Goal: Task Accomplishment & Management: Use online tool/utility

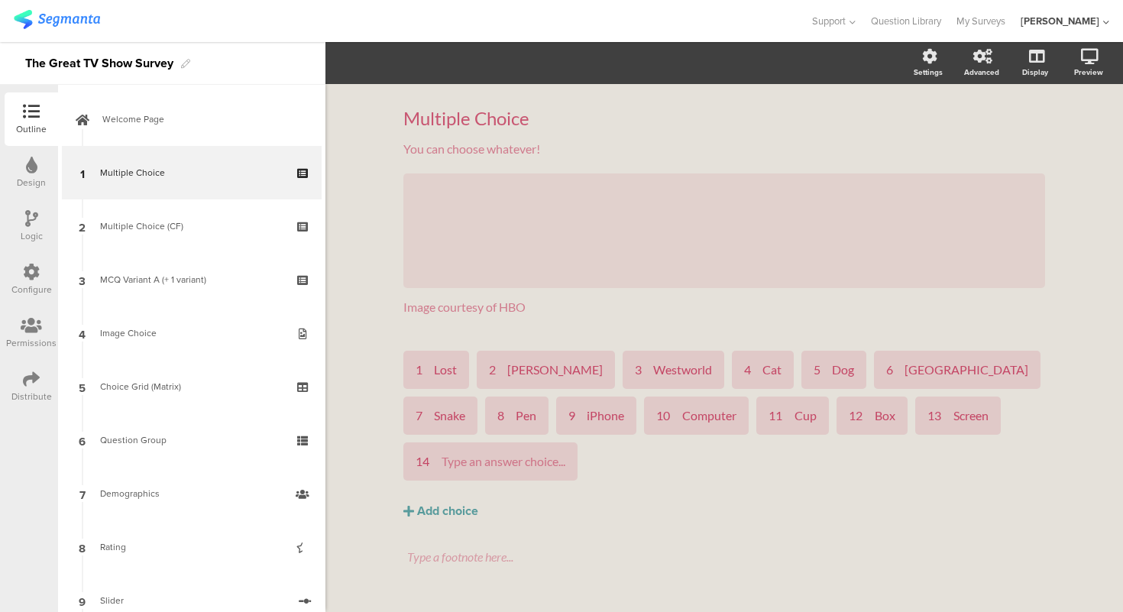
click at [393, 339] on div "Multiple Choice Multiple Choice You can choose whatever! You can choose whateve…" at bounding box center [724, 365] width 672 height 562
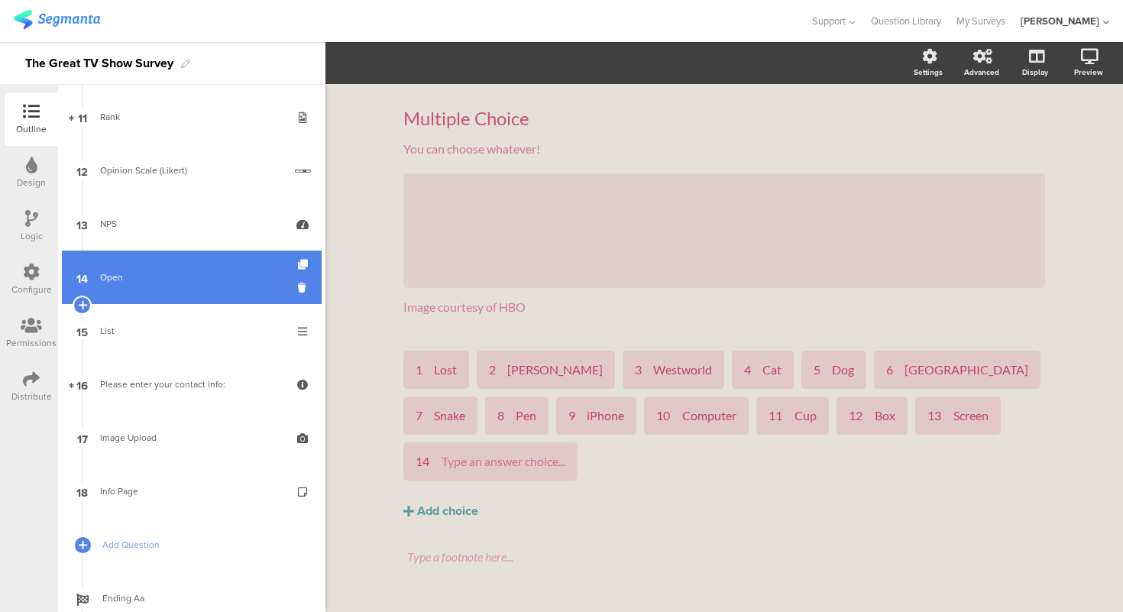
scroll to position [621, 0]
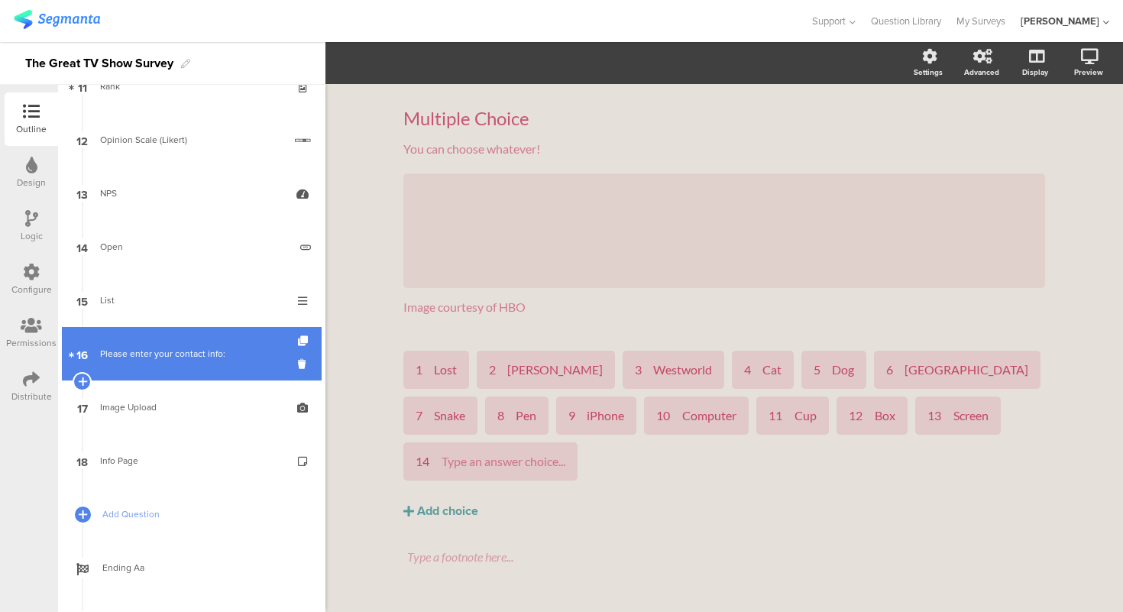
click at [180, 378] on link "16 Please enter your contact info:" at bounding box center [192, 353] width 260 height 53
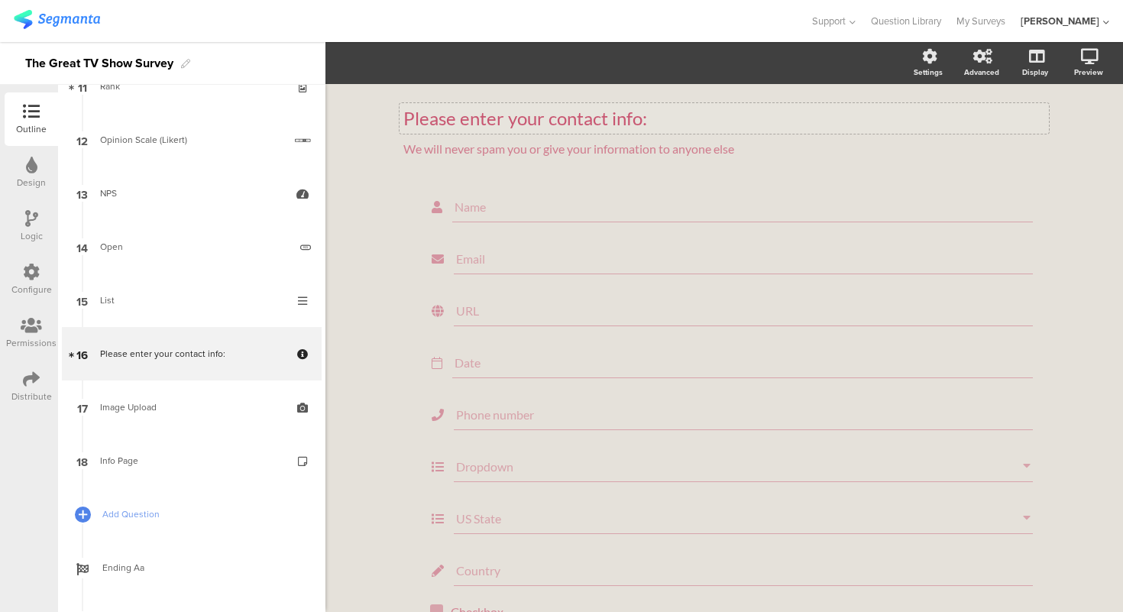
click at [466, 125] on div "Please enter your contact info:" at bounding box center [724, 118] width 642 height 23
click at [466, 125] on p "Please enter your contact info:" at bounding box center [724, 118] width 642 height 23
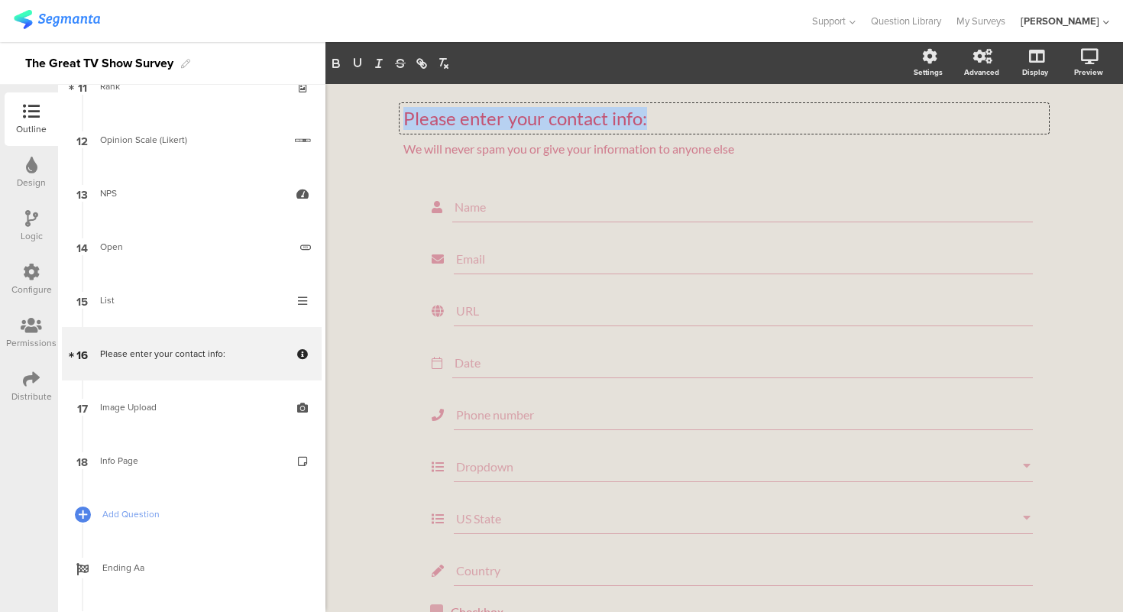
click at [345, 170] on div "Please enter your contact info: Please enter your contact info: Please enter yo…" at bounding box center [725, 416] width 798 height 664
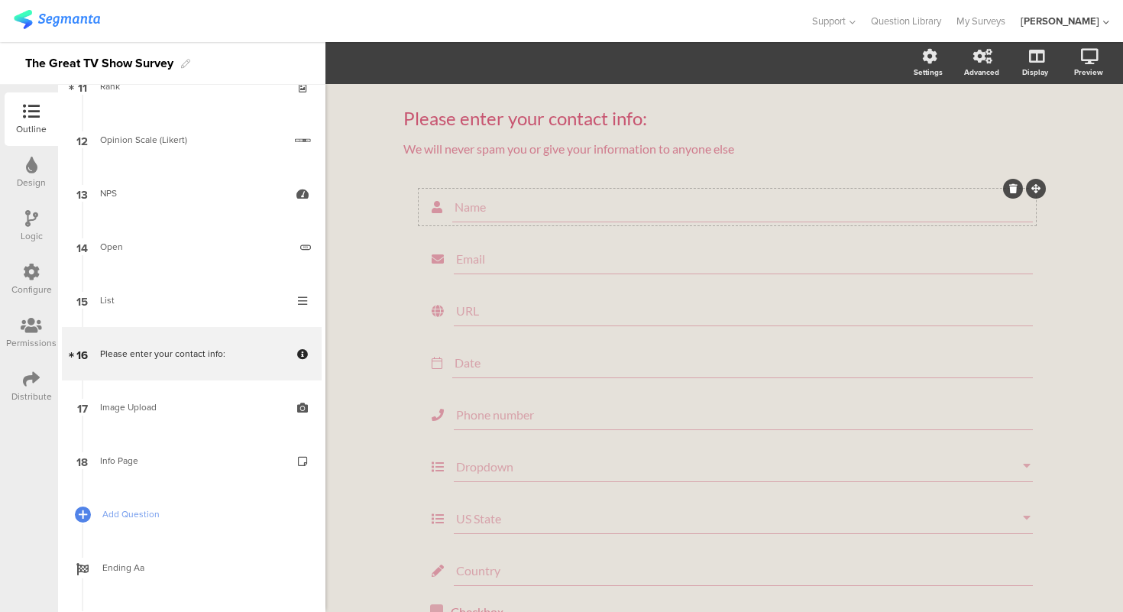
click at [493, 221] on div "Name" at bounding box center [742, 207] width 581 height 31
click at [372, 208] on div "Please enter your contact info: Please enter your contact info: We will never s…" at bounding box center [725, 416] width 798 height 664
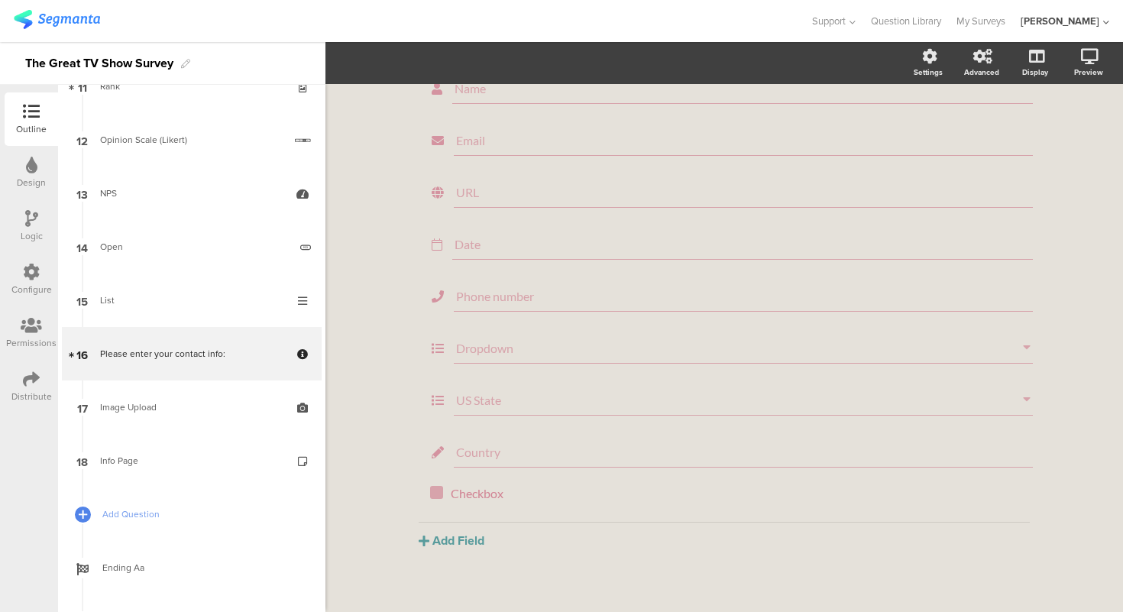
scroll to position [139, 0]
click at [473, 527] on button "Add Field" at bounding box center [452, 523] width 66 height 18
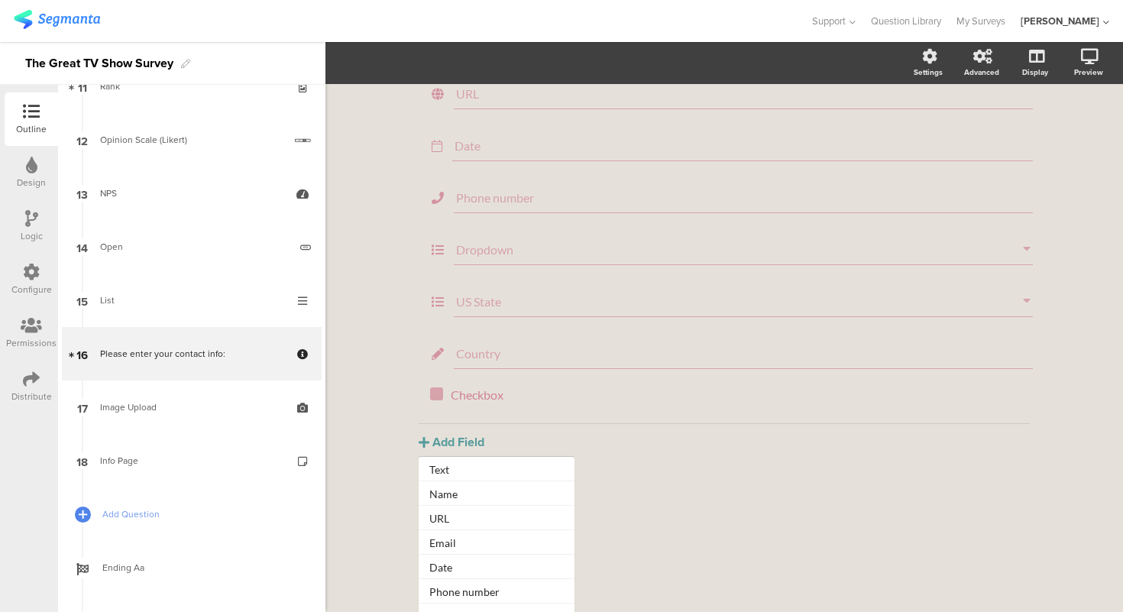
scroll to position [170, 0]
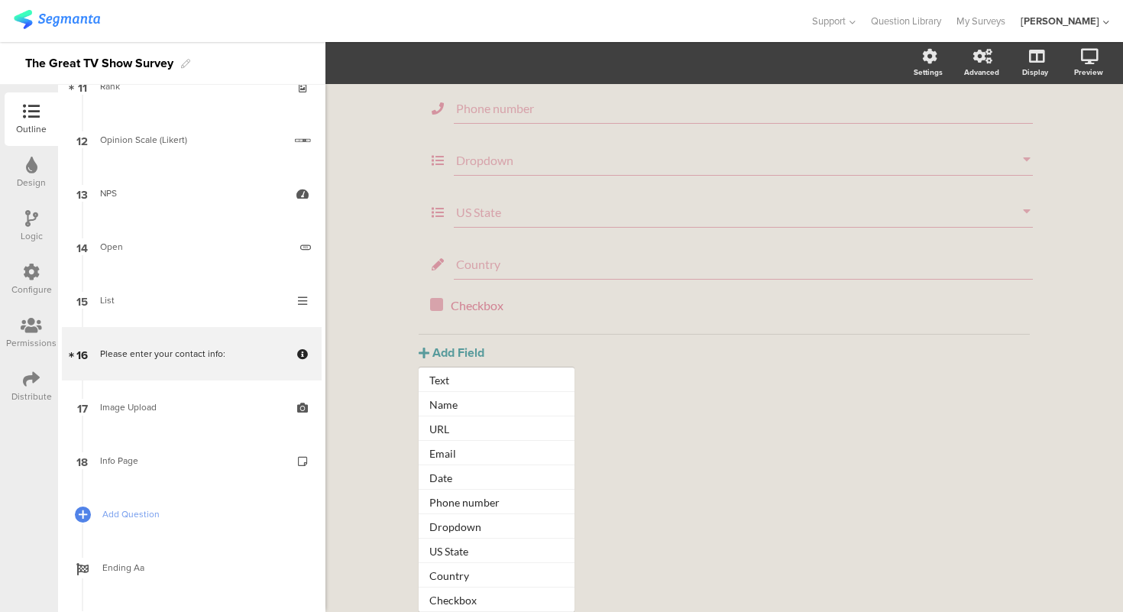
click at [397, 408] on div "Please enter your contact info: Please enter your contact info: We will never s…" at bounding box center [724, 110] width 672 height 664
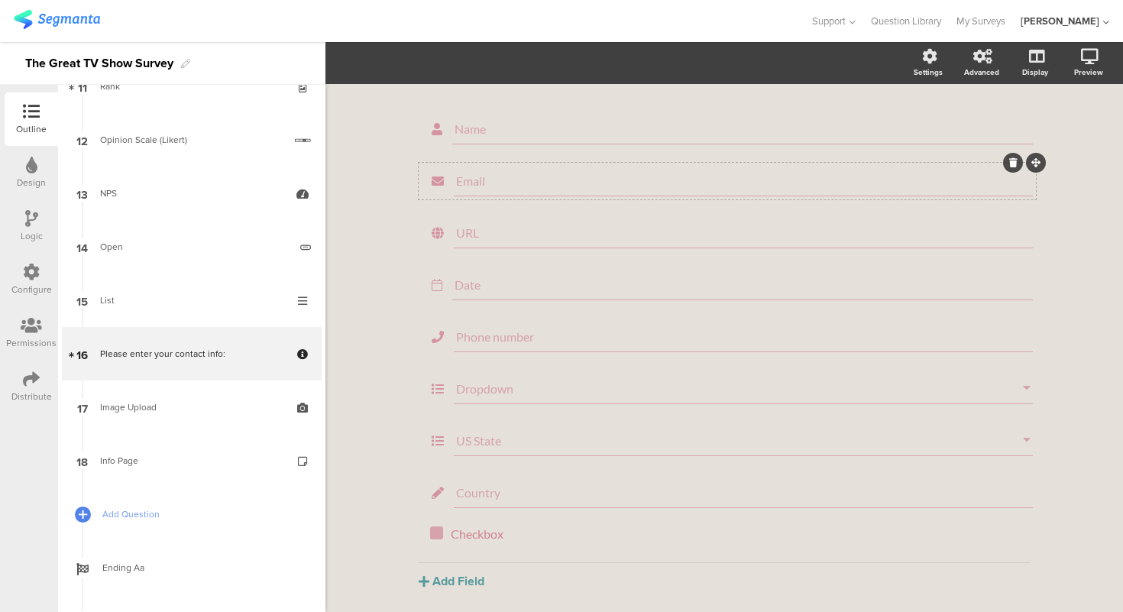
scroll to position [79, 0]
click at [520, 190] on div "Email" at bounding box center [743, 180] width 579 height 31
click at [485, 389] on input "Dropdown" at bounding box center [739, 388] width 567 height 15
click at [366, 423] on div "Please enter your contact info: Please enter your contact info: We will never s…" at bounding box center [725, 337] width 798 height 664
click at [523, 504] on div "Country" at bounding box center [743, 492] width 579 height 31
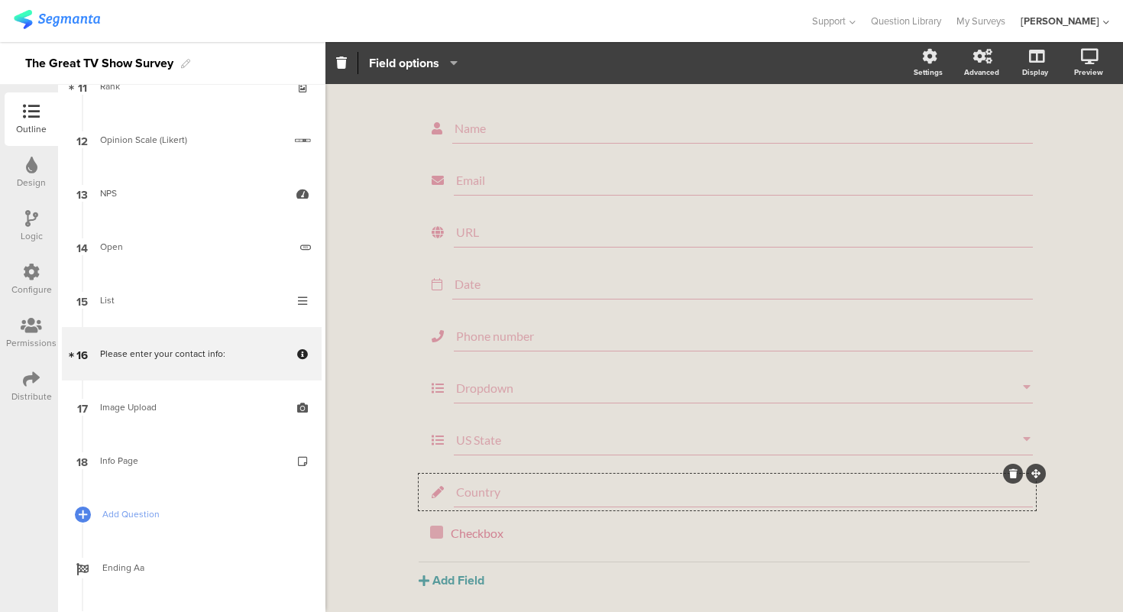
click at [378, 454] on div "Please enter your contact info: Please enter your contact info: We will never s…" at bounding box center [725, 337] width 798 height 664
click at [387, 479] on div "Please enter your contact info: Please enter your contact info: We will never s…" at bounding box center [725, 337] width 798 height 664
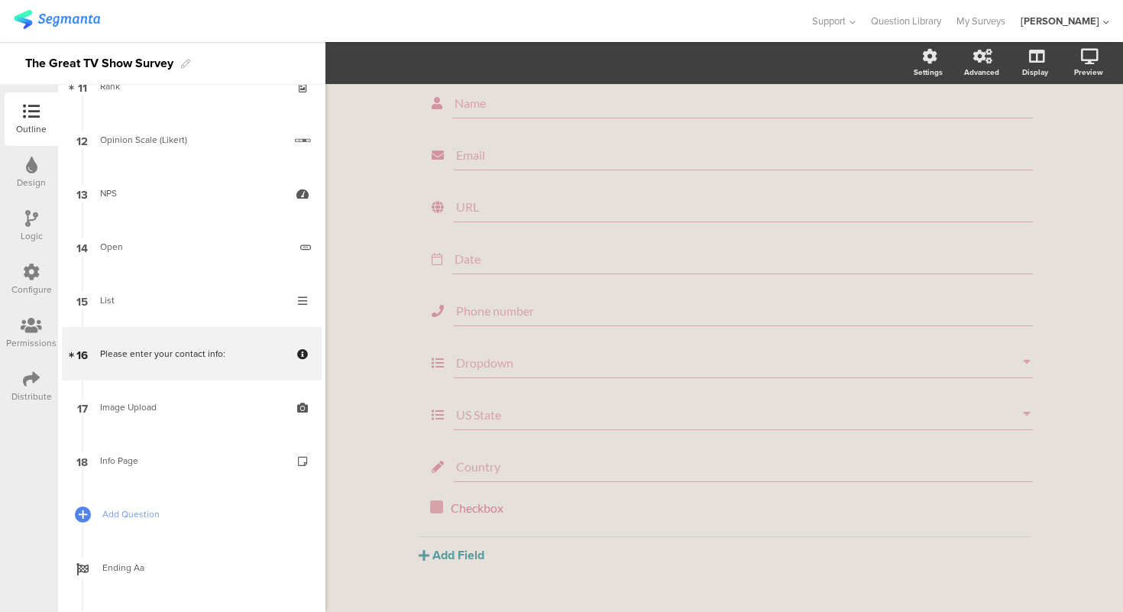
scroll to position [112, 0]
click at [398, 477] on div "Please enter your contact info: Please enter your contact info: We will never s…" at bounding box center [724, 304] width 672 height 664
click at [465, 519] on button "Add Field" at bounding box center [452, 523] width 66 height 18
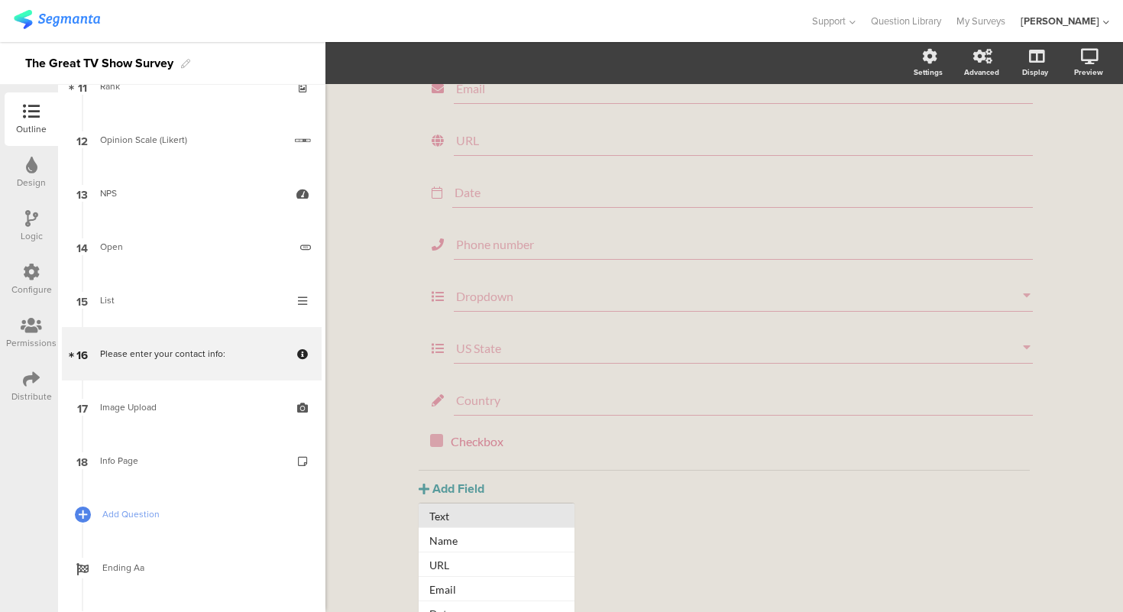
click at [480, 517] on button "Text" at bounding box center [497, 516] width 156 height 24
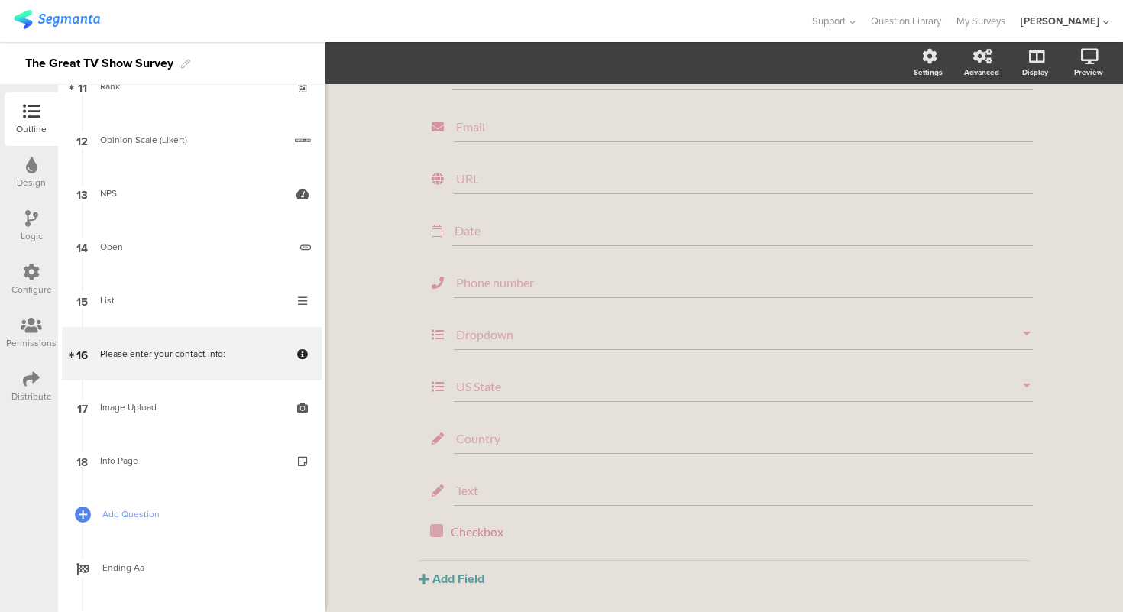
scroll to position [192, 0]
click at [442, 524] on button "Add Field" at bounding box center [452, 523] width 66 height 18
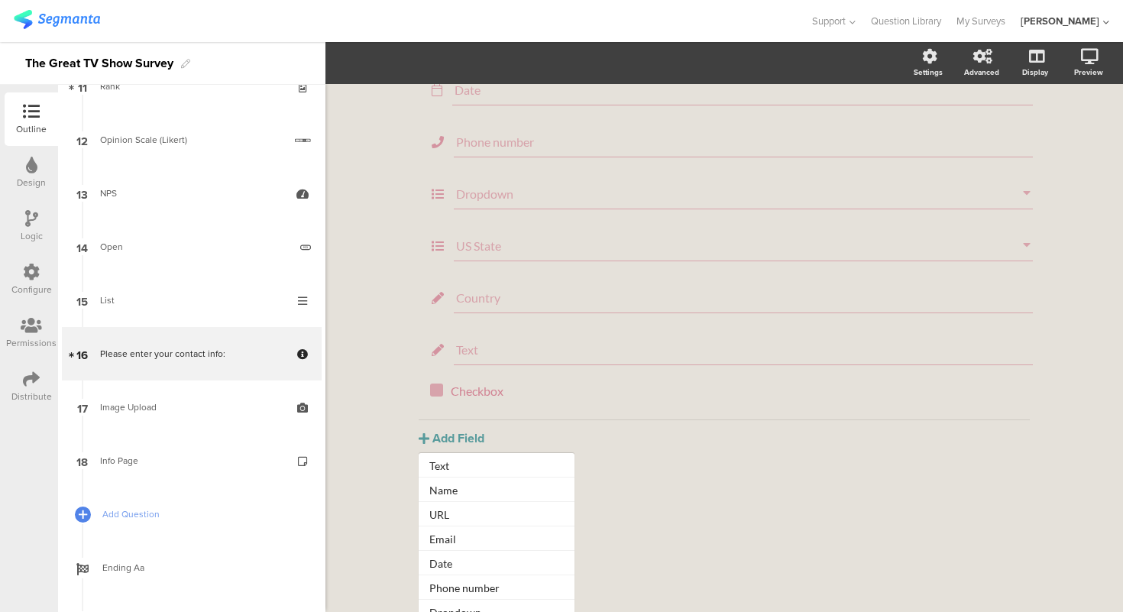
scroll to position [170, 0]
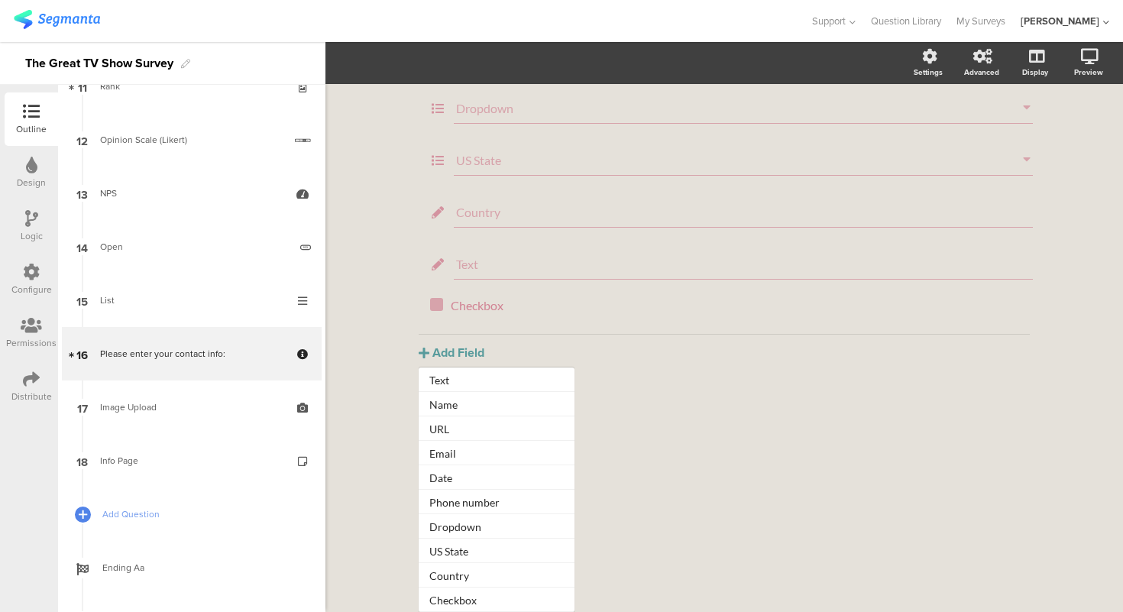
click at [365, 374] on div "Please enter your contact info: Please enter your contact info: We will never s…" at bounding box center [725, 254] width 798 height 716
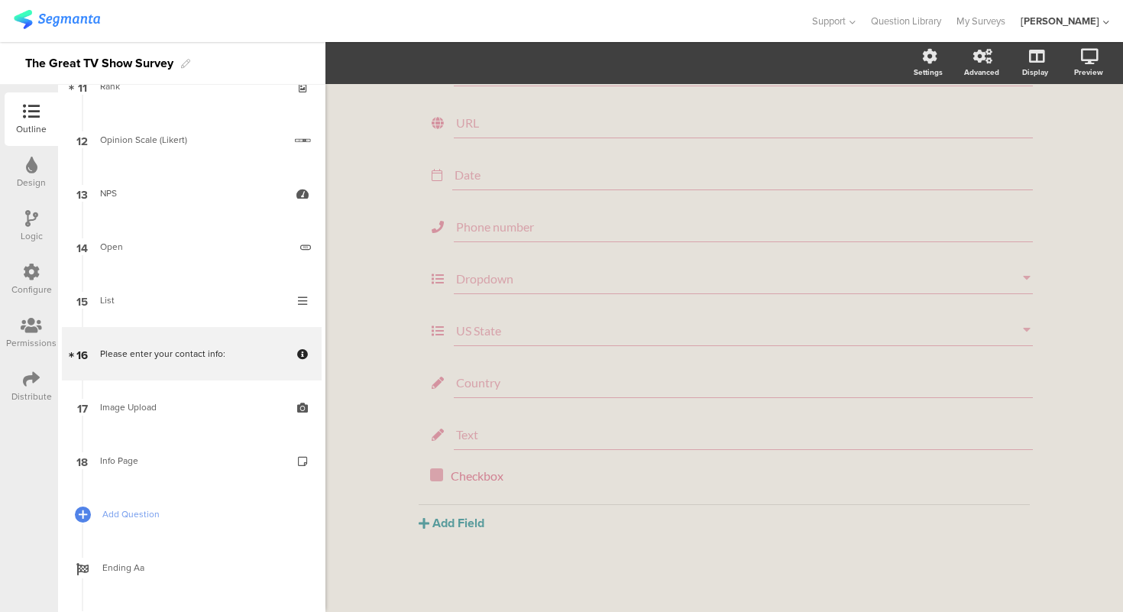
scroll to position [0, 0]
click at [365, 374] on div "Please enter your contact info: Please enter your contact info: We will never s…" at bounding box center [725, 254] width 798 height 716
click at [555, 483] on p "Checkbox" at bounding box center [737, 475] width 572 height 15
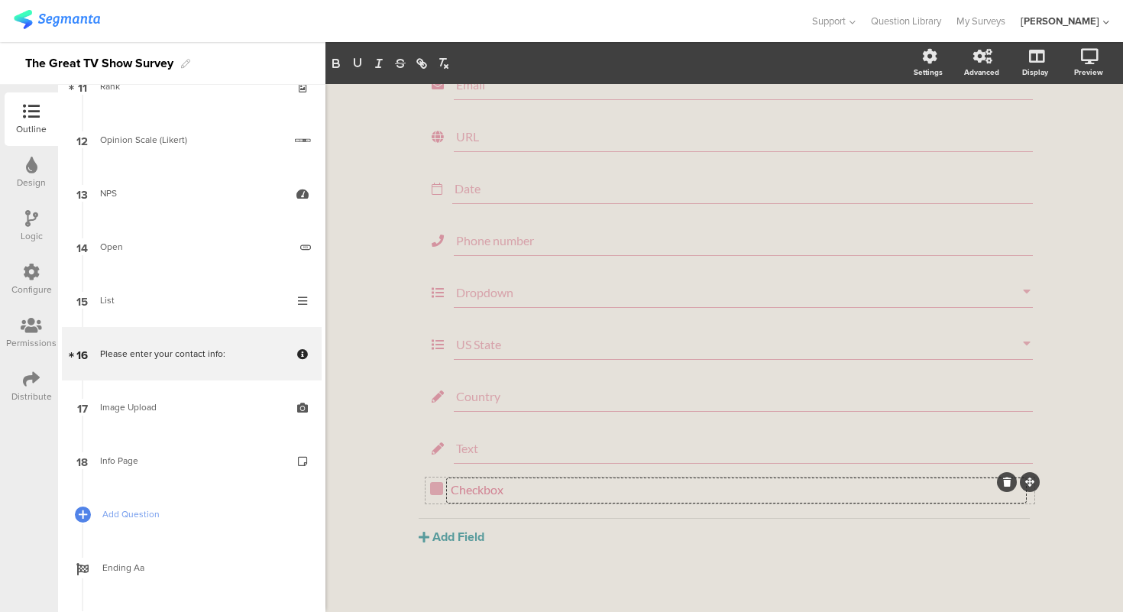
click at [433, 499] on div "Checkbox Checkbox Checkbox" at bounding box center [730, 490] width 600 height 17
click at [429, 66] on span "Field options" at bounding box center [404, 63] width 70 height 18
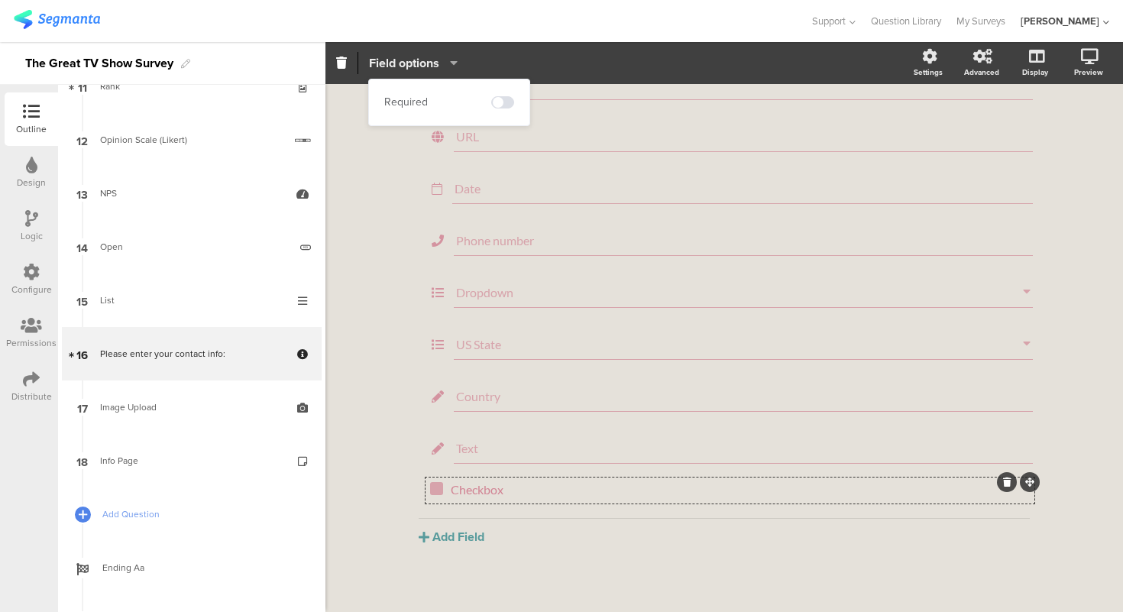
click at [429, 66] on span "Field options" at bounding box center [404, 63] width 70 height 18
click at [497, 501] on div "Checkbox Checkbox" at bounding box center [736, 490] width 579 height 24
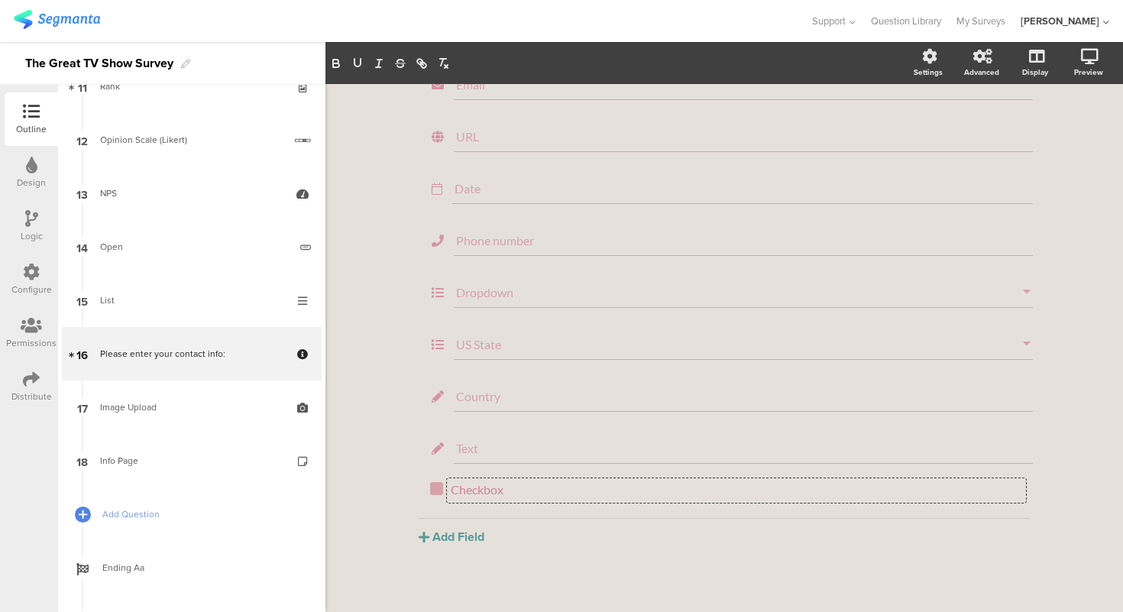
click at [388, 478] on div "Please enter your contact info: Please enter your contact info: We will never s…" at bounding box center [724, 268] width 672 height 716
click at [342, 190] on div "Please enter your contact info: Please enter your contact info: We will never s…" at bounding box center [725, 268] width 798 height 716
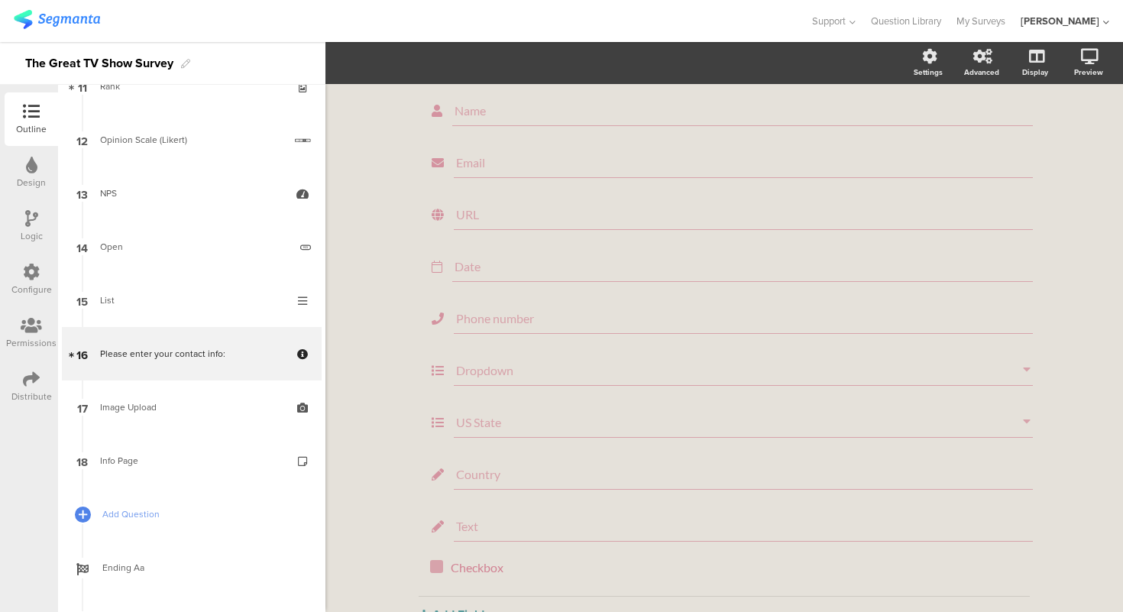
scroll to position [98, 0]
click at [521, 300] on div "Phone number" at bounding box center [727, 317] width 617 height 37
click at [530, 320] on input "Phone number" at bounding box center [743, 316] width 575 height 15
click at [581, 320] on input "Phone number" at bounding box center [743, 316] width 575 height 15
click at [346, 315] on div "Please enter your contact info: Please enter your contact info: We will never s…" at bounding box center [725, 344] width 798 height 716
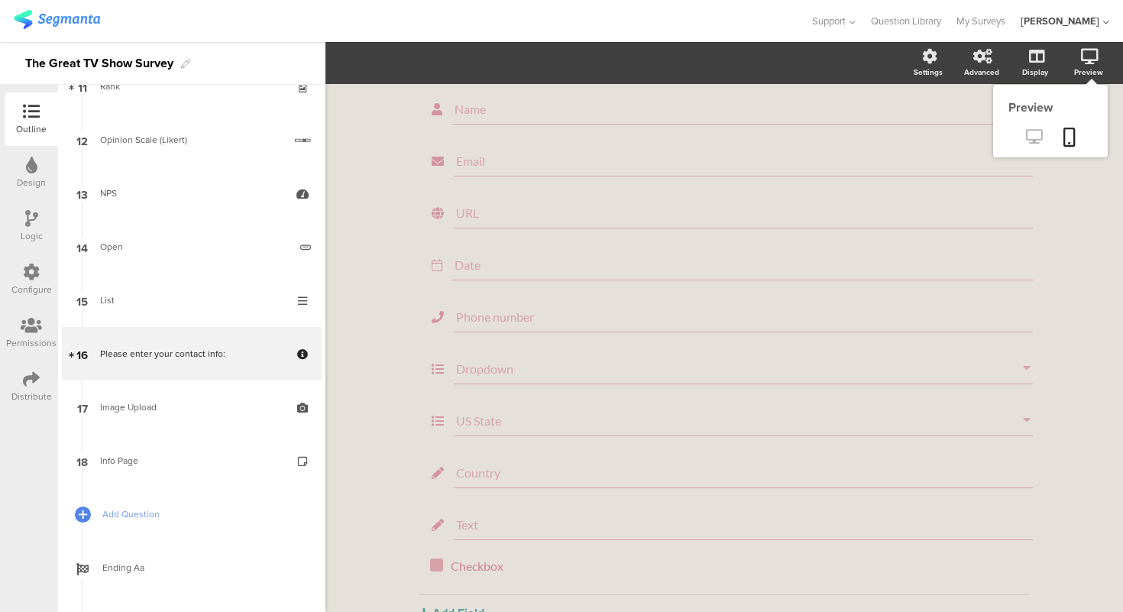
click at [1036, 144] on icon at bounding box center [1034, 136] width 16 height 15
click at [384, 259] on div "Please enter your contact info: Please enter your contact info: We will never s…" at bounding box center [725, 344] width 798 height 716
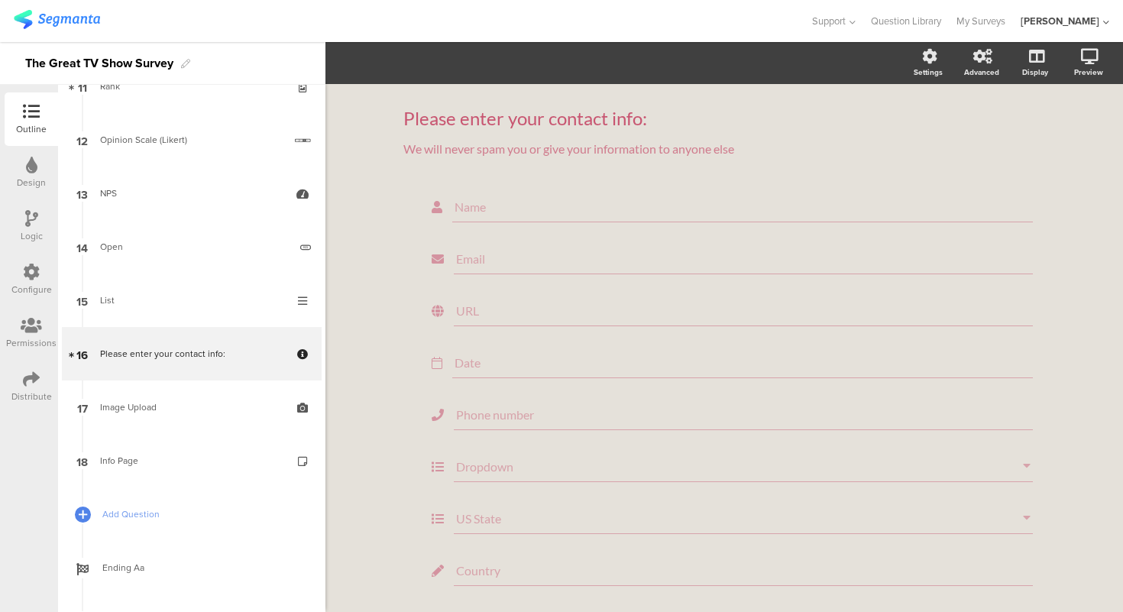
click at [398, 225] on div "Please enter your contact info: Please enter your contact info: We will never s…" at bounding box center [724, 442] width 672 height 716
click at [28, 169] on icon at bounding box center [31, 165] width 11 height 17
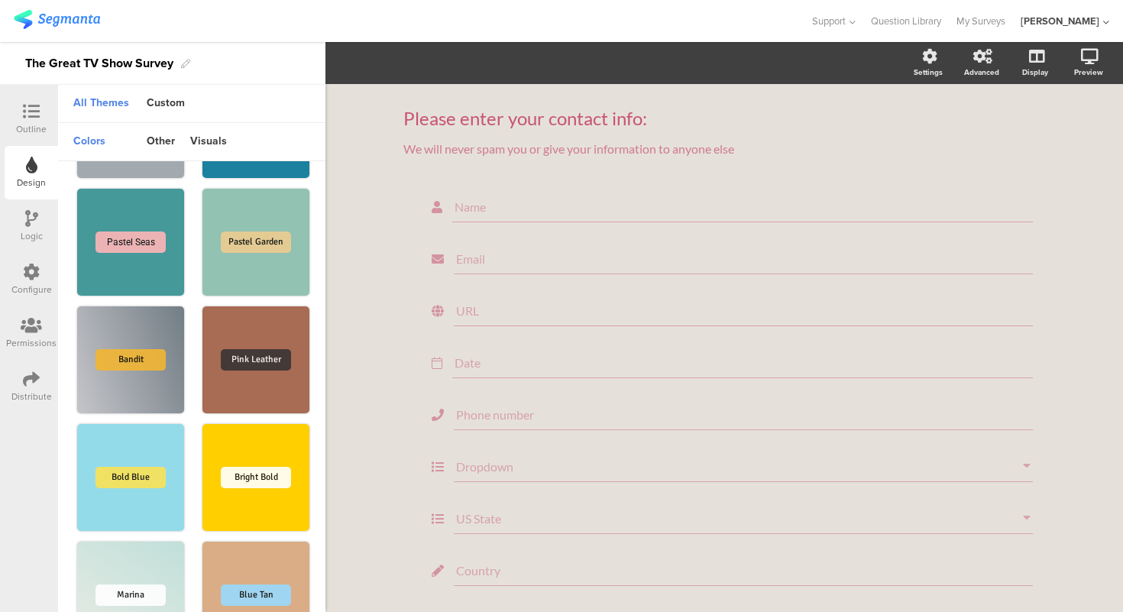
scroll to position [757, 0]
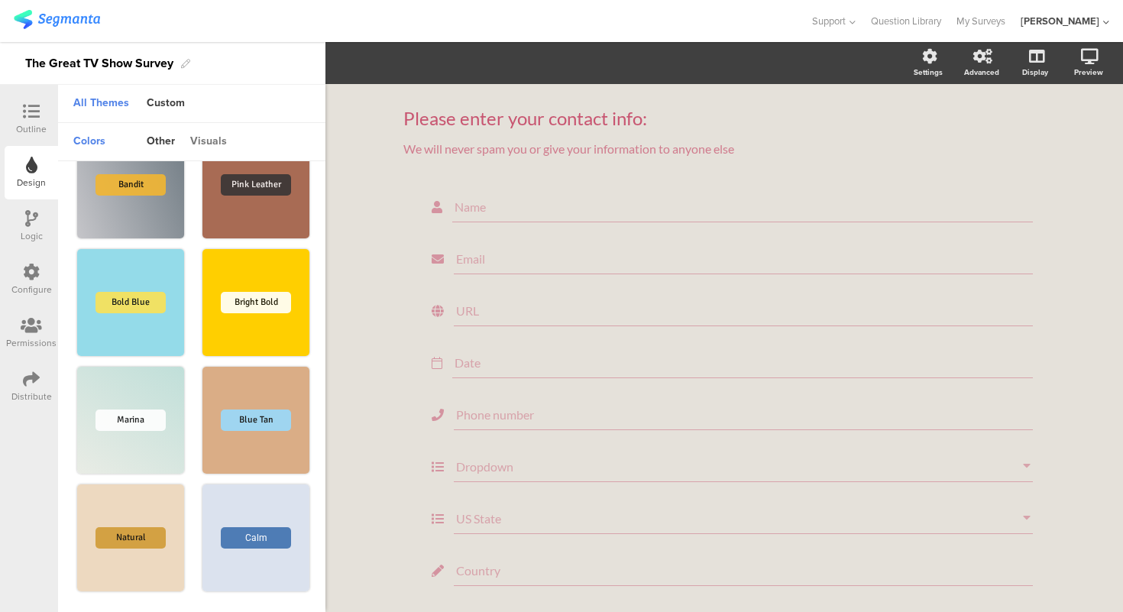
click at [212, 149] on div "visuals" at bounding box center [209, 142] width 52 height 26
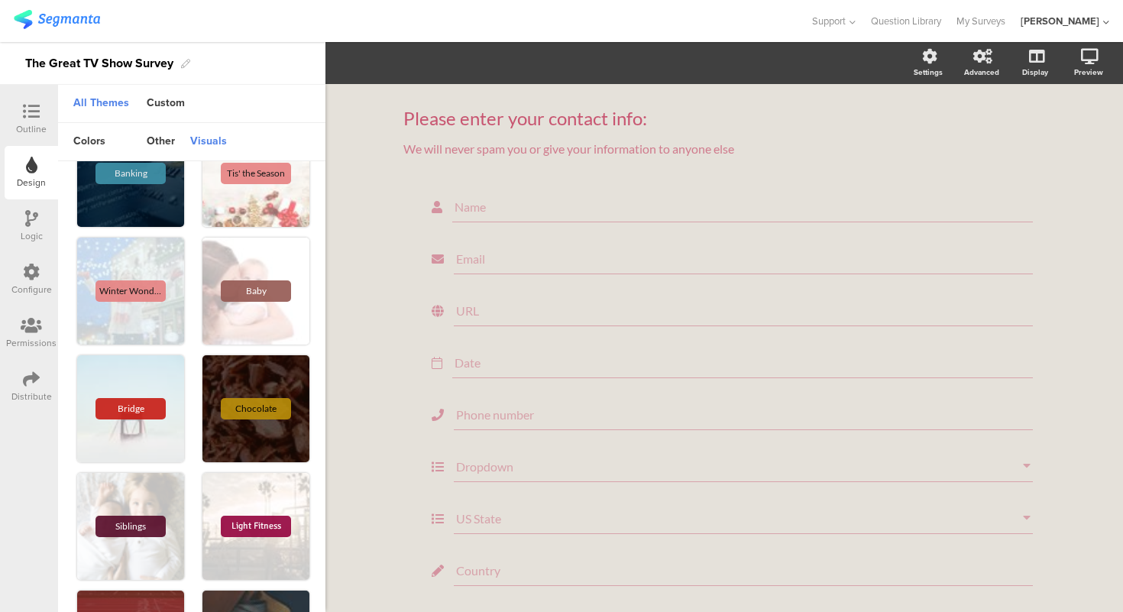
scroll to position [0, 0]
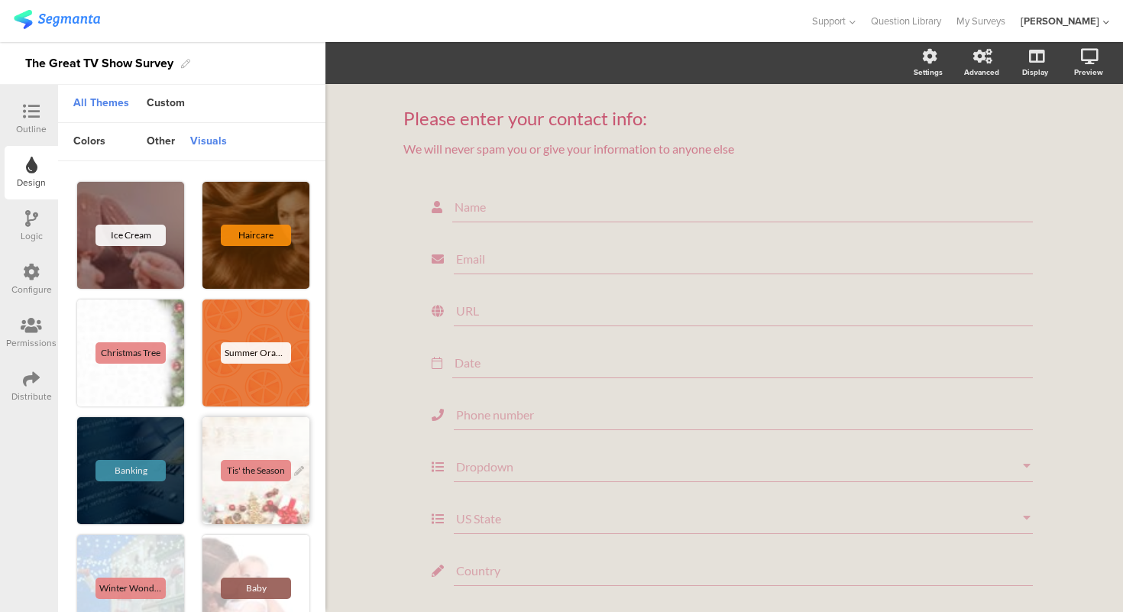
click at [261, 436] on div "Tis' the Season" at bounding box center [256, 470] width 107 height 107
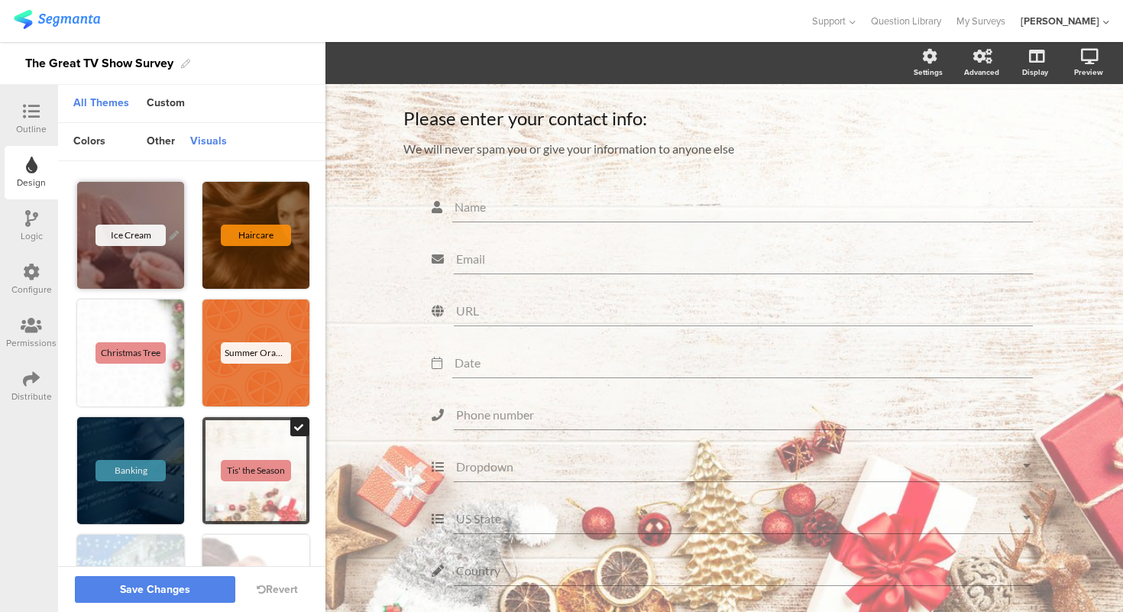
click at [119, 204] on div "Ice Cream" at bounding box center [130, 235] width 107 height 107
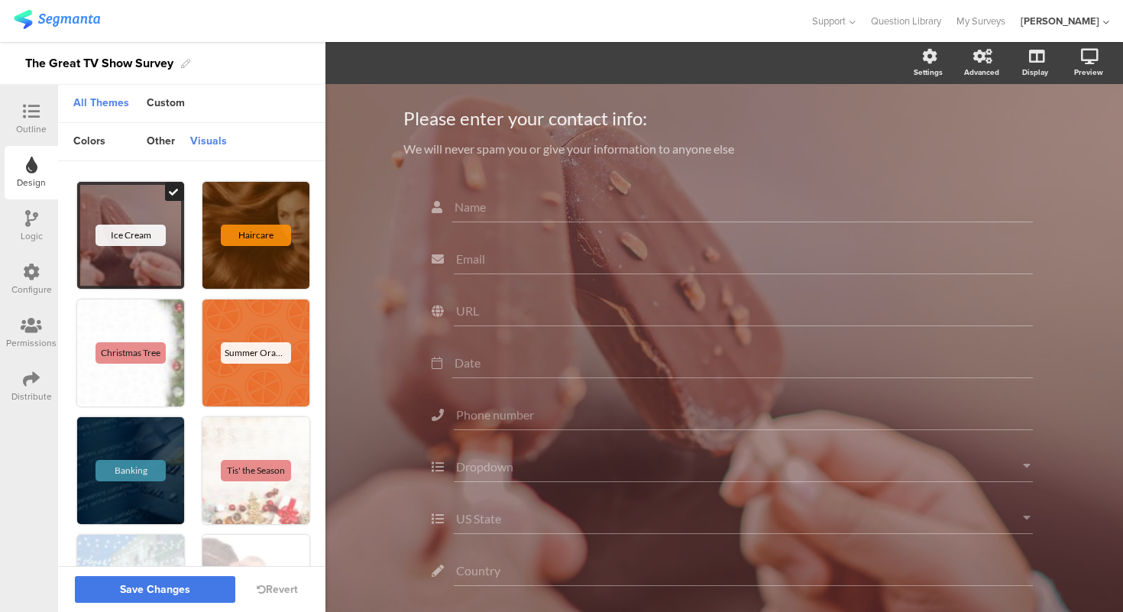
click at [150, 581] on button "Save Changes" at bounding box center [155, 589] width 160 height 27
